Goal: Task Accomplishment & Management: Manage account settings

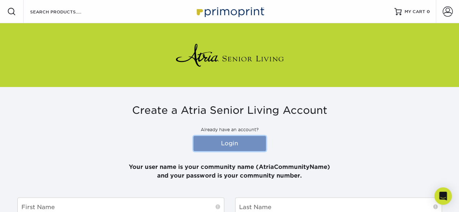
click at [226, 139] on link "Login" at bounding box center [230, 143] width 73 height 15
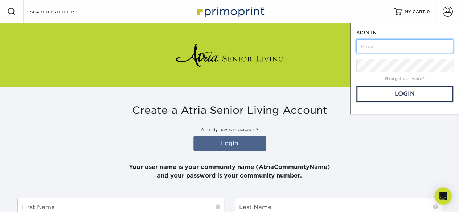
click at [374, 46] on input "text" at bounding box center [405, 46] width 97 height 14
type input "AtriaGrassValley"
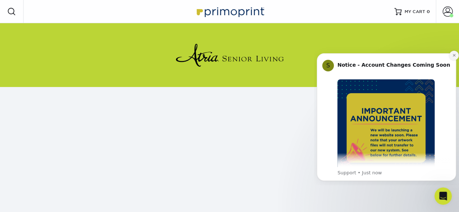
click at [454, 55] on icon "Dismiss notification" at bounding box center [454, 55] width 3 height 3
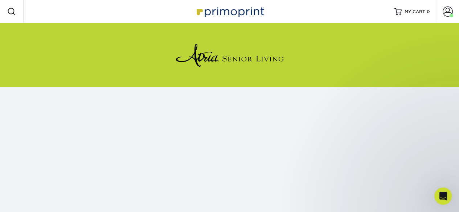
scroll to position [107, 0]
